Goal: Find contact information: Find contact information

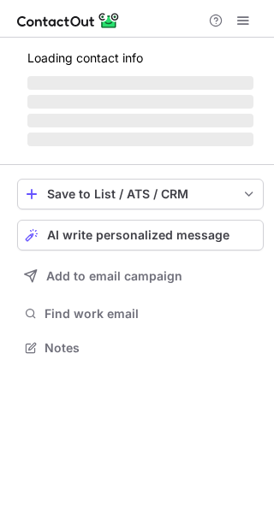
scroll to position [373, 274]
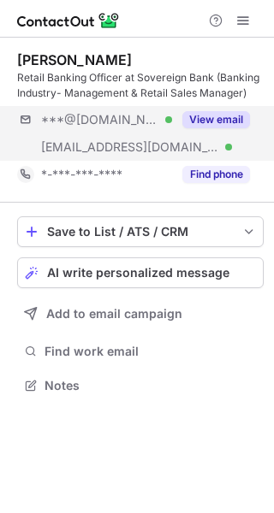
click at [194, 146] on div "***@[DOMAIN_NAME] Verified [EMAIL_ADDRESS][DOMAIN_NAME] Verified View email" at bounding box center [140, 133] width 246 height 55
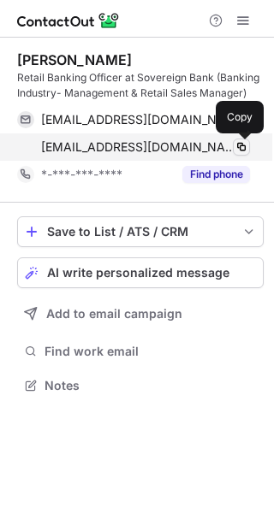
click at [240, 143] on span at bounding box center [241, 147] width 14 height 14
